Goal: Task Accomplishment & Management: Use online tool/utility

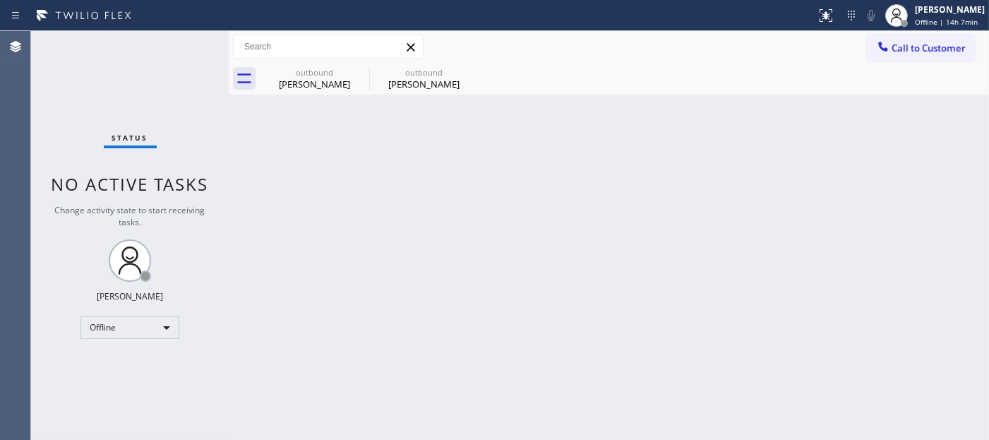
click at [318, 167] on div "Back to Dashboard Change Sender ID Customers Technicians Select a contact Outbo…" at bounding box center [609, 235] width 760 height 409
click at [921, 30] on div "[PERSON_NAME] Offline | 14h 7min" at bounding box center [935, 15] width 108 height 31
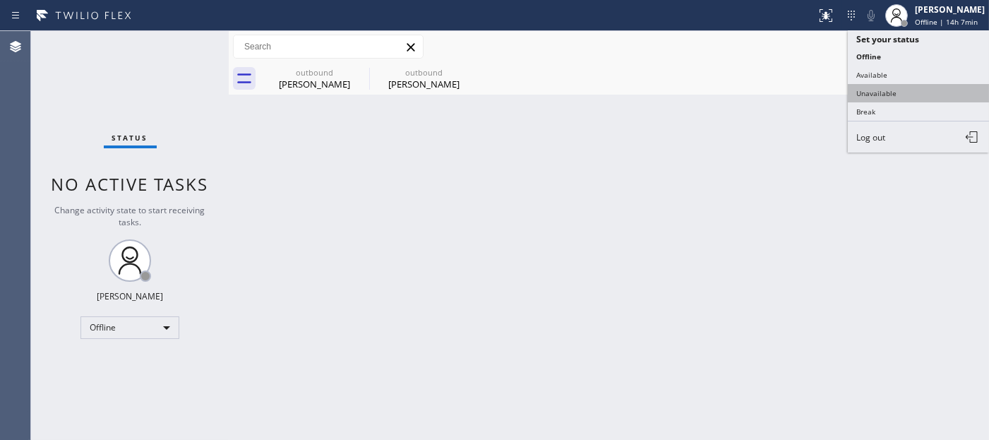
click at [905, 96] on button "Unavailable" at bounding box center [917, 93] width 141 height 18
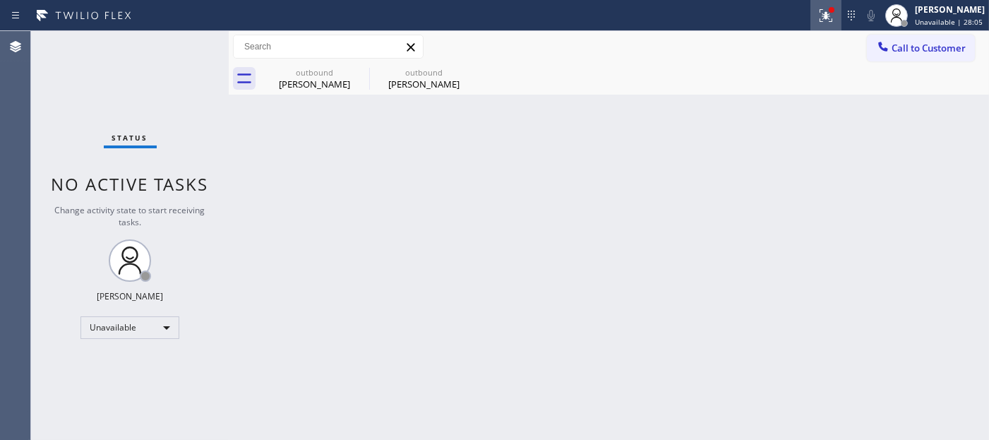
click at [829, 18] on icon at bounding box center [825, 15] width 17 height 17
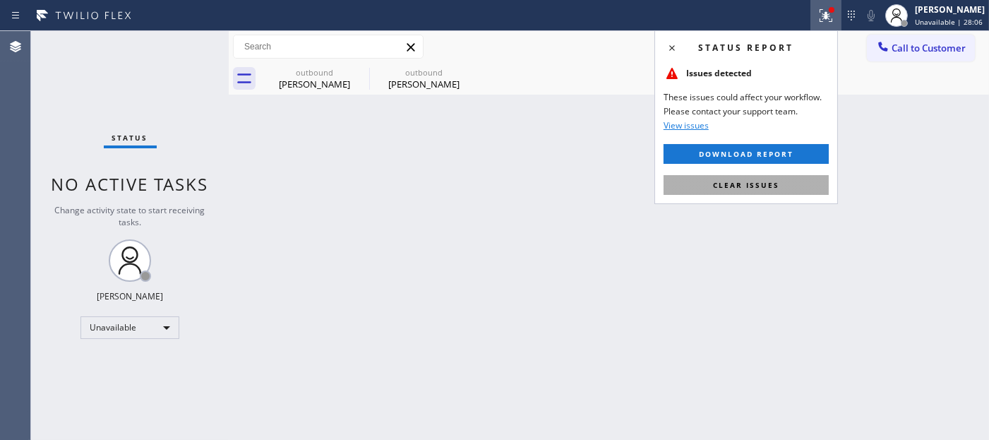
click at [699, 189] on button "Clear issues" at bounding box center [745, 185] width 165 height 20
